Goal: Transaction & Acquisition: Purchase product/service

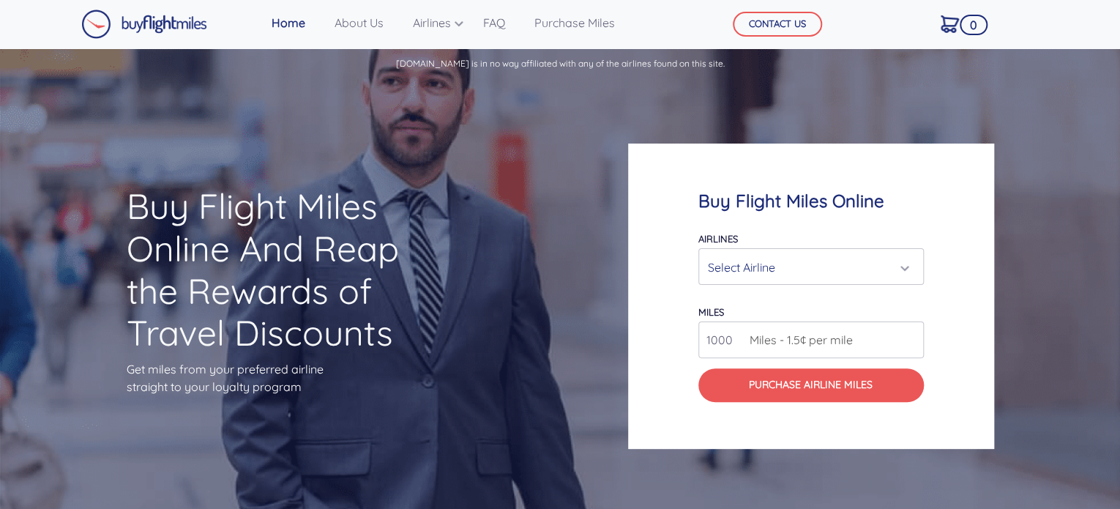
click at [771, 269] on div "Select Airline" at bounding box center [807, 267] width 198 height 28
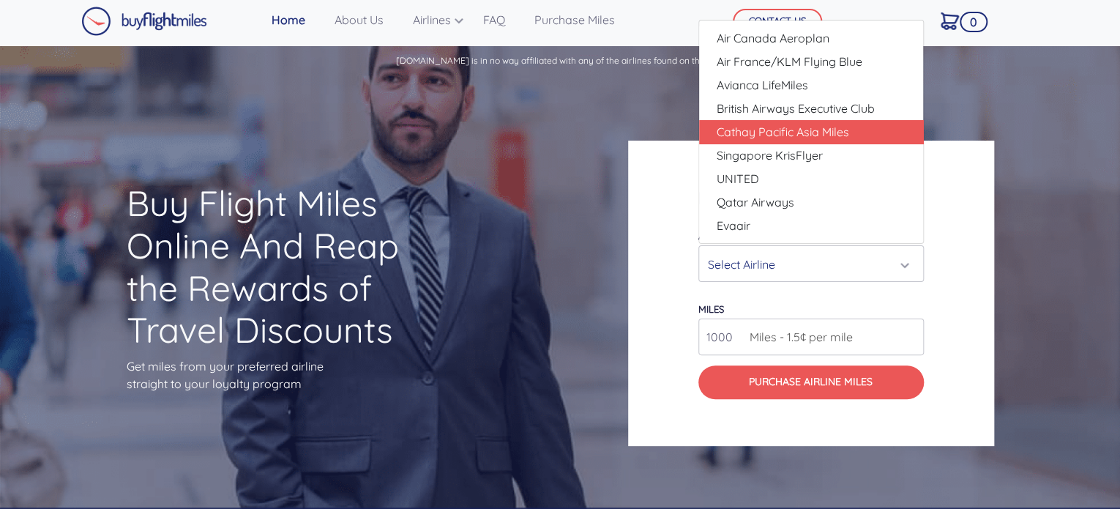
scroll to position [4, 0]
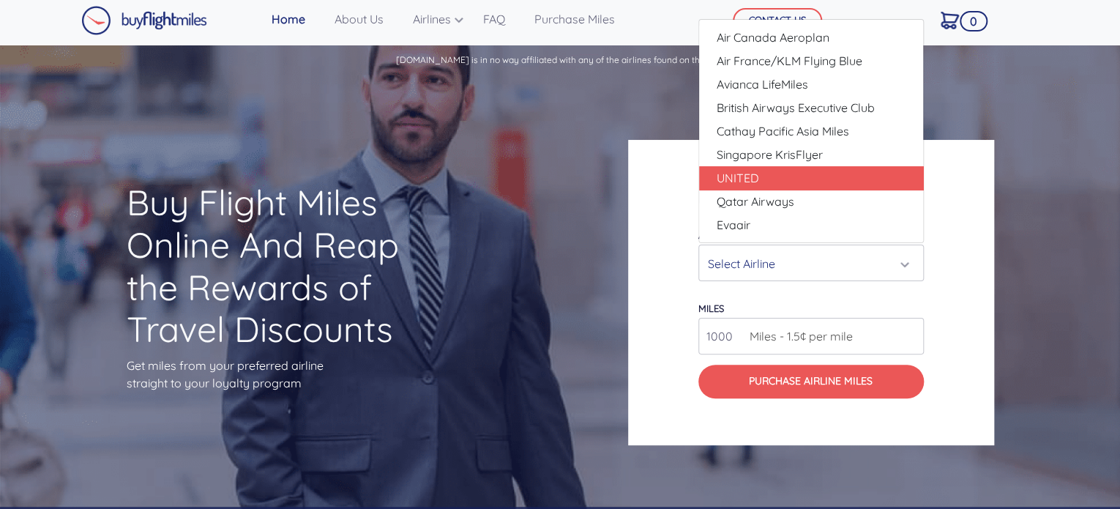
click at [784, 168] on link "UNITED" at bounding box center [811, 177] width 224 height 23
select select "UNITED"
type input "80000"
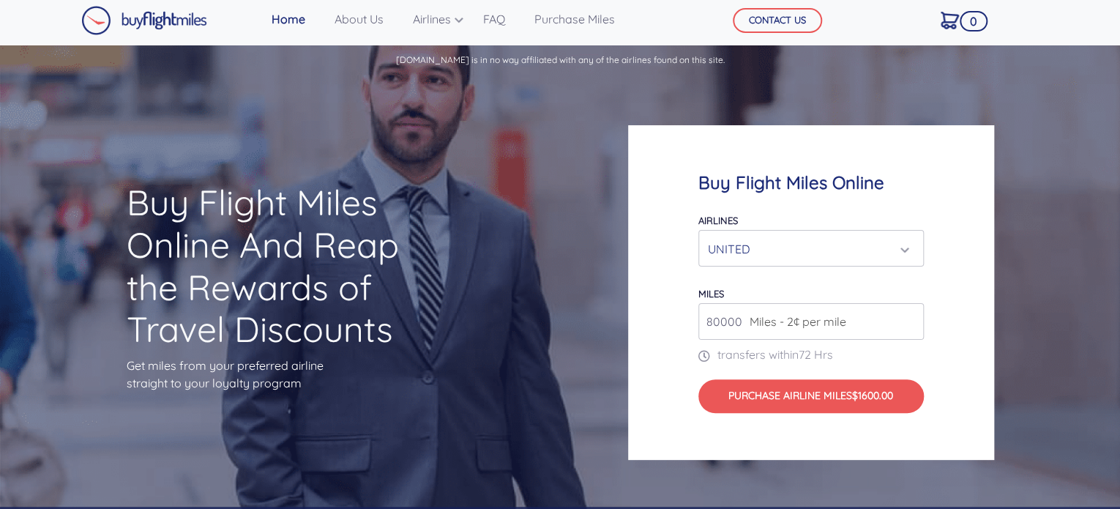
click at [819, 332] on input "80000" at bounding box center [810, 321] width 225 height 37
click at [908, 323] on input "80000" at bounding box center [810, 321] width 225 height 37
click at [719, 323] on input "80000" at bounding box center [810, 321] width 225 height 37
type input "1"
type input "2500"
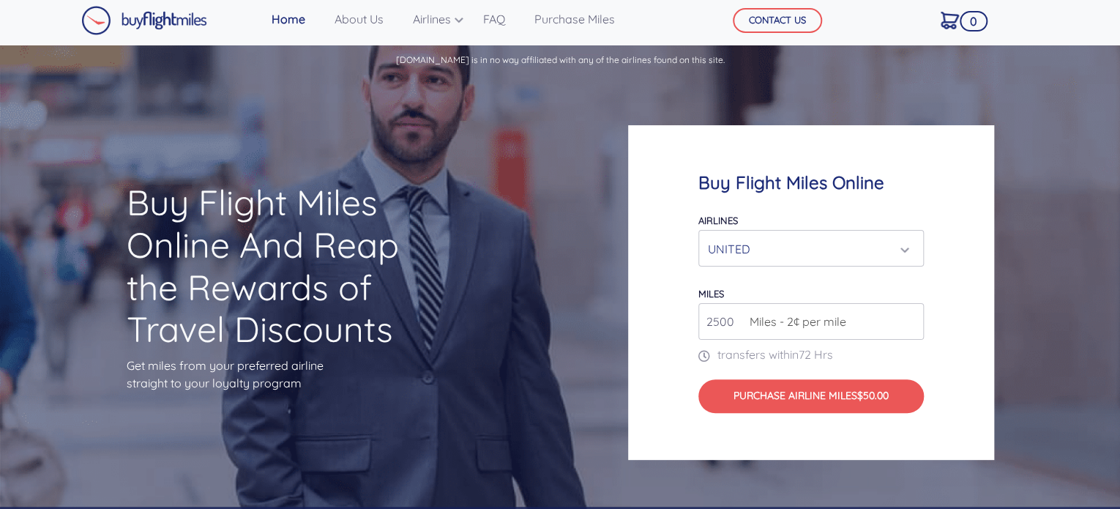
click at [669, 358] on div "Buy Flight Miles Online Airlines Air Canada Aeroplan Air France/KLM Flying Blue…" at bounding box center [811, 292] width 366 height 334
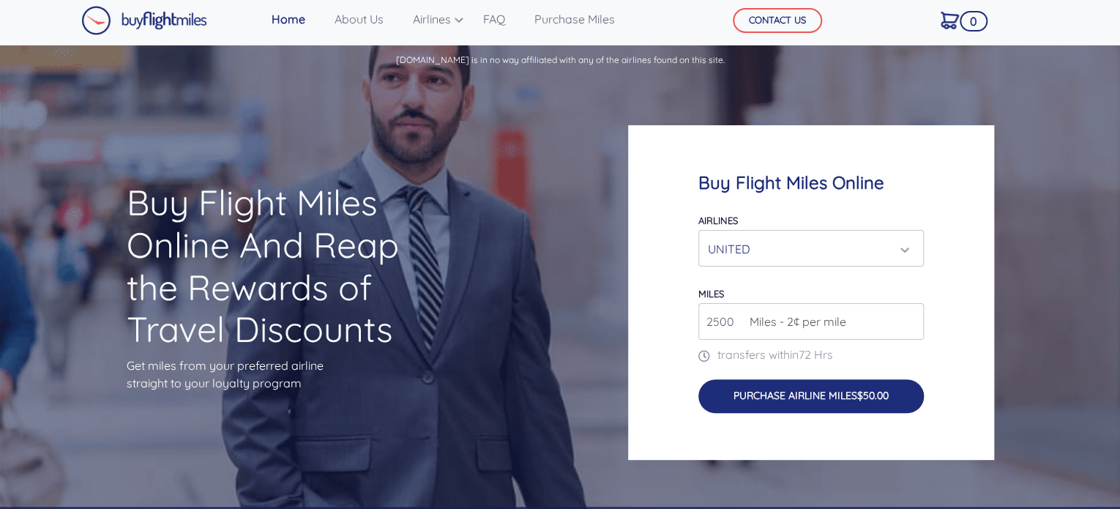
click at [730, 393] on button "Purchase Airline Miles $50.00" at bounding box center [810, 396] width 225 height 34
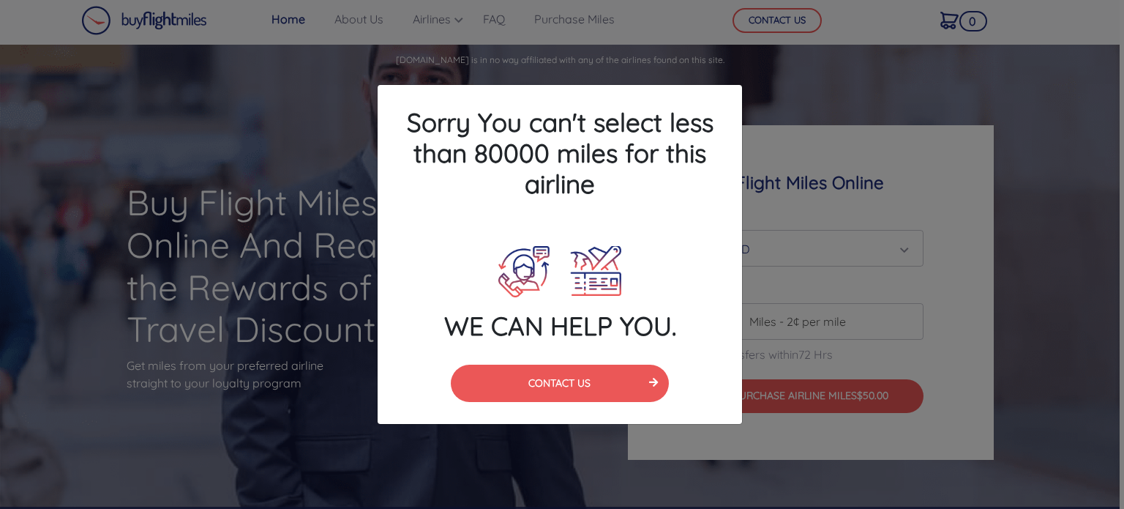
click at [850, 171] on div "Sorry You can't select less than 80000 miles for this airline WE CAN HELP YOU. …" at bounding box center [562, 254] width 1124 height 509
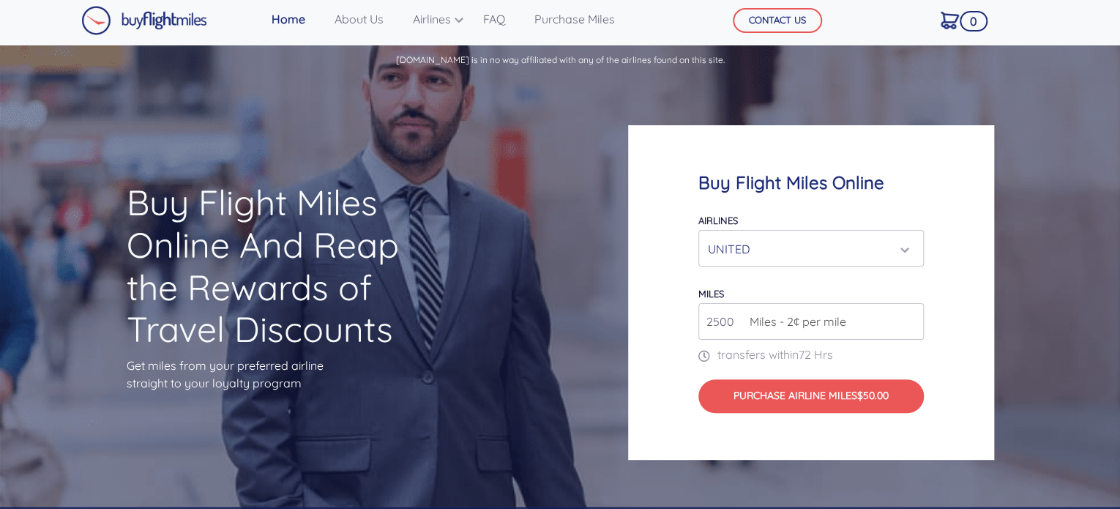
click at [770, 247] on div "UNITED" at bounding box center [807, 249] width 198 height 28
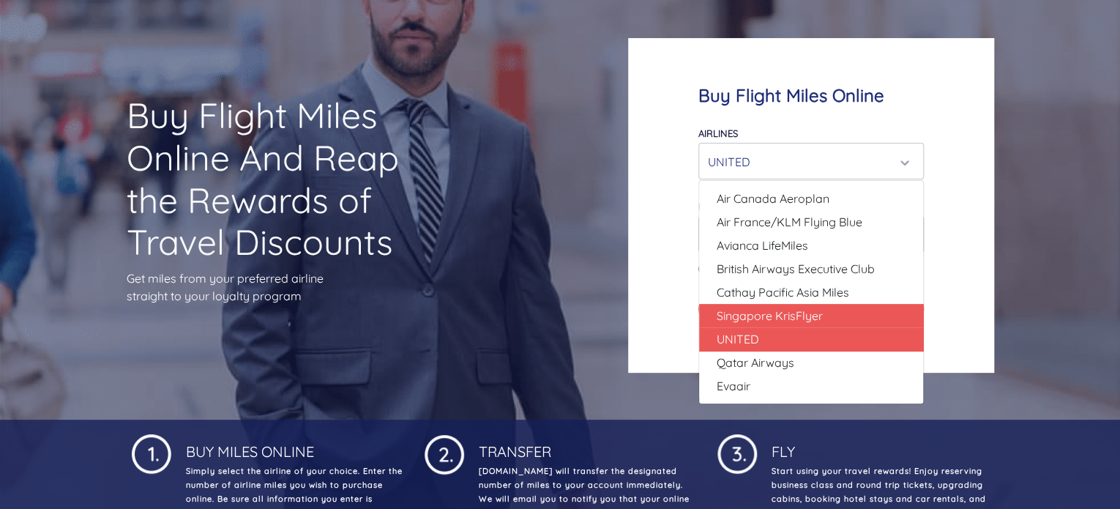
scroll to position [98, 0]
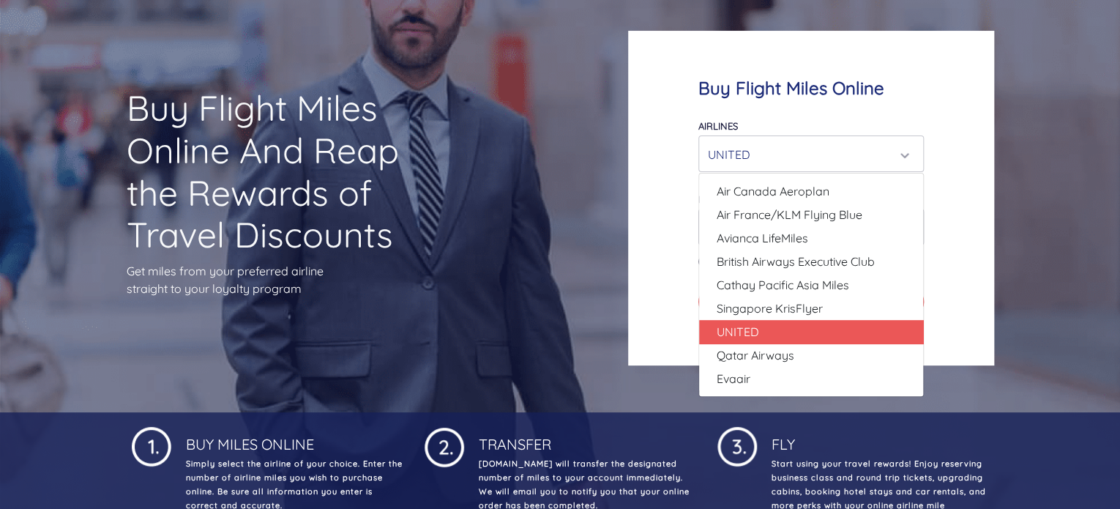
click at [634, 319] on div "Buy Flight Miles Online Airlines Air Canada Aeroplan Air France/KLM Flying Blue…" at bounding box center [811, 198] width 366 height 334
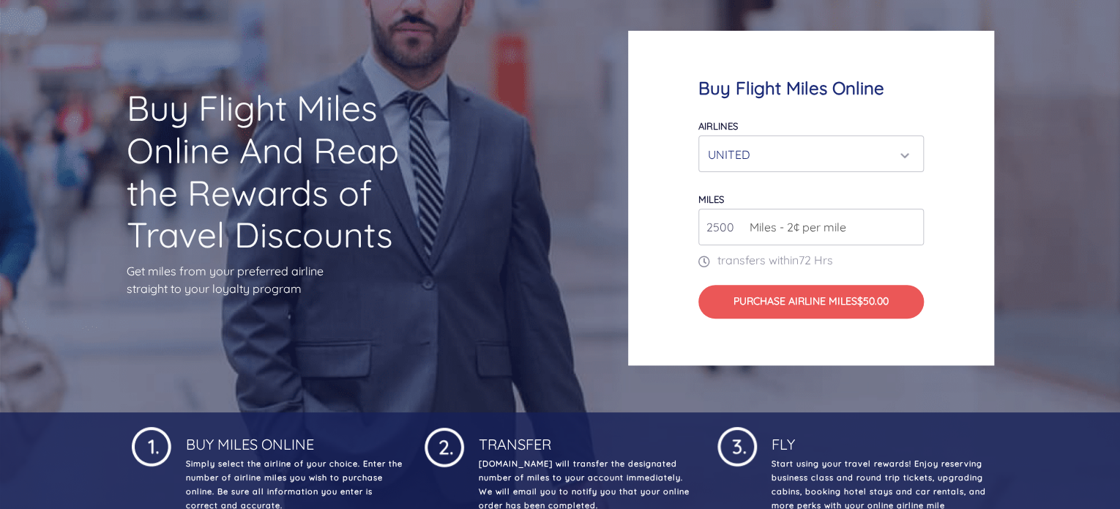
scroll to position [0, 0]
